Goal: Task Accomplishment & Management: Manage account settings

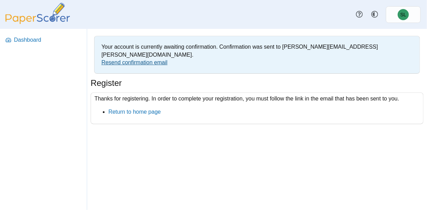
click at [147, 60] on link "Resend confirmation email" at bounding box center [134, 63] width 66 height 6
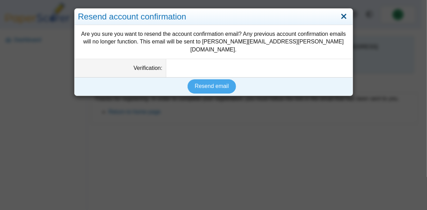
click at [343, 15] on link "Close" at bounding box center [343, 17] width 11 height 12
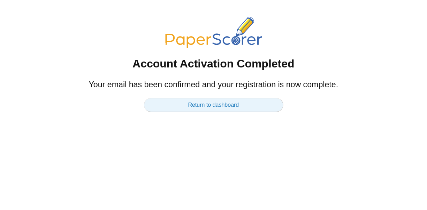
click at [221, 105] on link "Return to dashboard" at bounding box center [213, 105] width 139 height 14
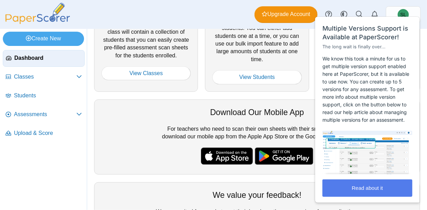
scroll to position [142, 0]
click at [350, 197] on button "Read about it" at bounding box center [367, 188] width 90 height 17
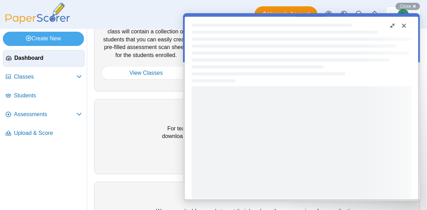
scroll to position [0, 0]
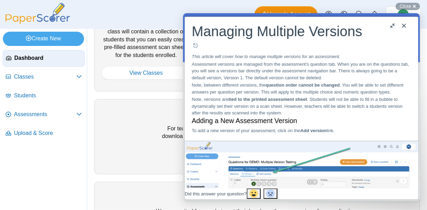
click at [406, 25] on button "Close" at bounding box center [403, 25] width 11 height 11
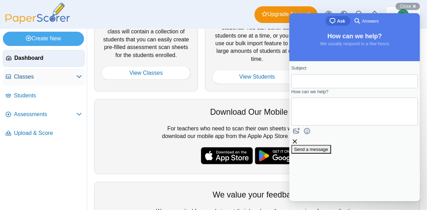
click at [36, 79] on span "Classes" at bounding box center [45, 77] width 62 height 8
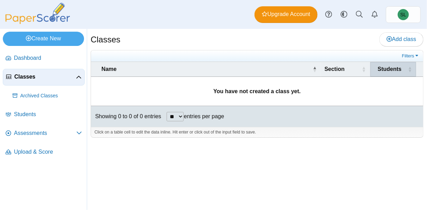
click at [392, 70] on span "Students" at bounding box center [390, 69] width 24 height 6
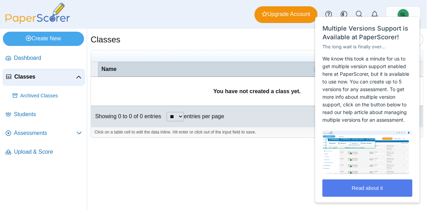
click at [255, 70] on div "Name" at bounding box center [205, 69] width 209 height 8
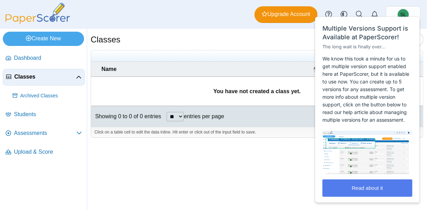
click at [291, 188] on div "Classes Add class Filters ** **" at bounding box center [257, 120] width 340 height 182
click at [341, 197] on button "Read about it" at bounding box center [367, 188] width 90 height 17
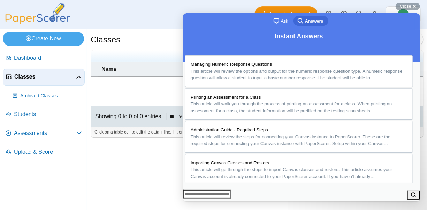
click at [195, 202] on button "Close" at bounding box center [189, 206] width 13 height 9
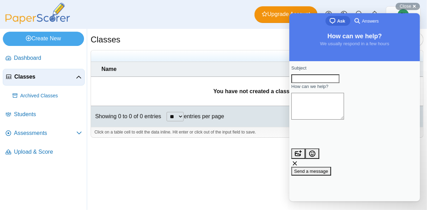
click at [147, 77] on td "You have not created a class yet." at bounding box center [257, 91] width 332 height 29
click at [26, 118] on link "Students" at bounding box center [44, 115] width 82 height 17
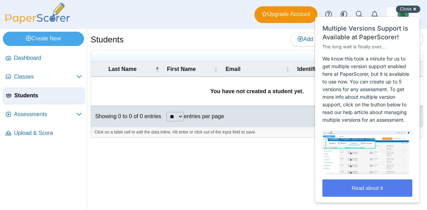
click at [410, 10] on span "Close" at bounding box center [405, 8] width 11 height 5
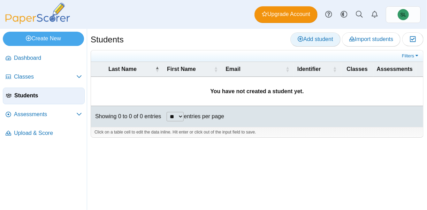
click at [303, 43] on link "Add student" at bounding box center [315, 39] width 50 height 14
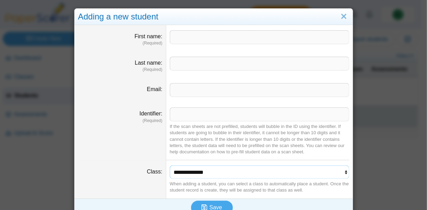
click at [198, 175] on select "**********" at bounding box center [259, 172] width 179 height 13
